Goal: Browse casually: Explore the website without a specific task or goal

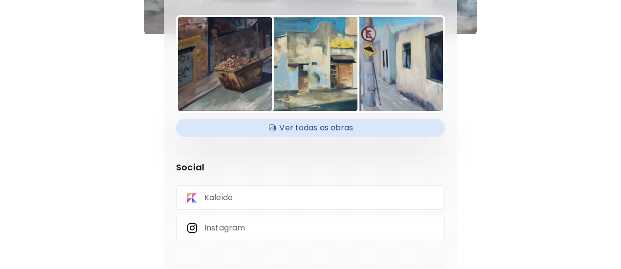
scroll to position [169, 0]
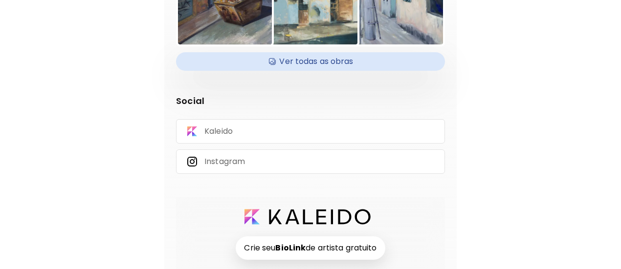
click at [321, 54] on h4 "Ver todas as obras" at bounding box center [310, 61] width 257 height 15
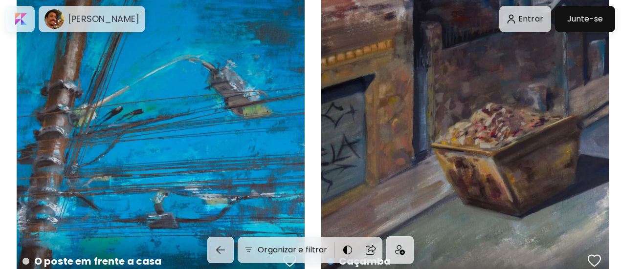
scroll to position [1027, 0]
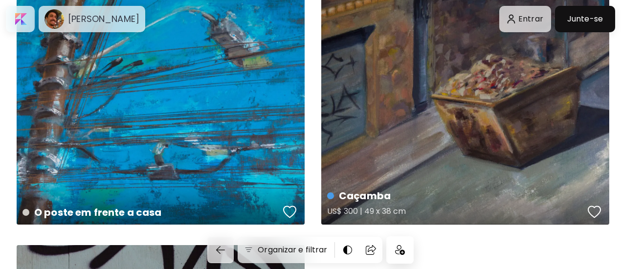
click at [509, 122] on div "Caçamba US$ 300 | 49 x 38 cm" at bounding box center [465, 81] width 288 height 288
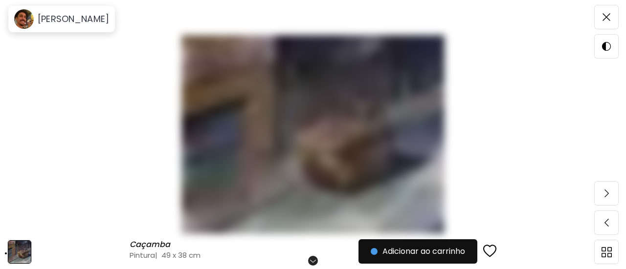
scroll to position [98, 0]
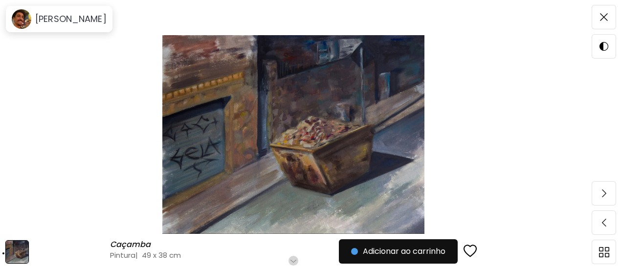
click at [110, 78] on img at bounding box center [293, 134] width 505 height 199
